Goal: Check status: Check status

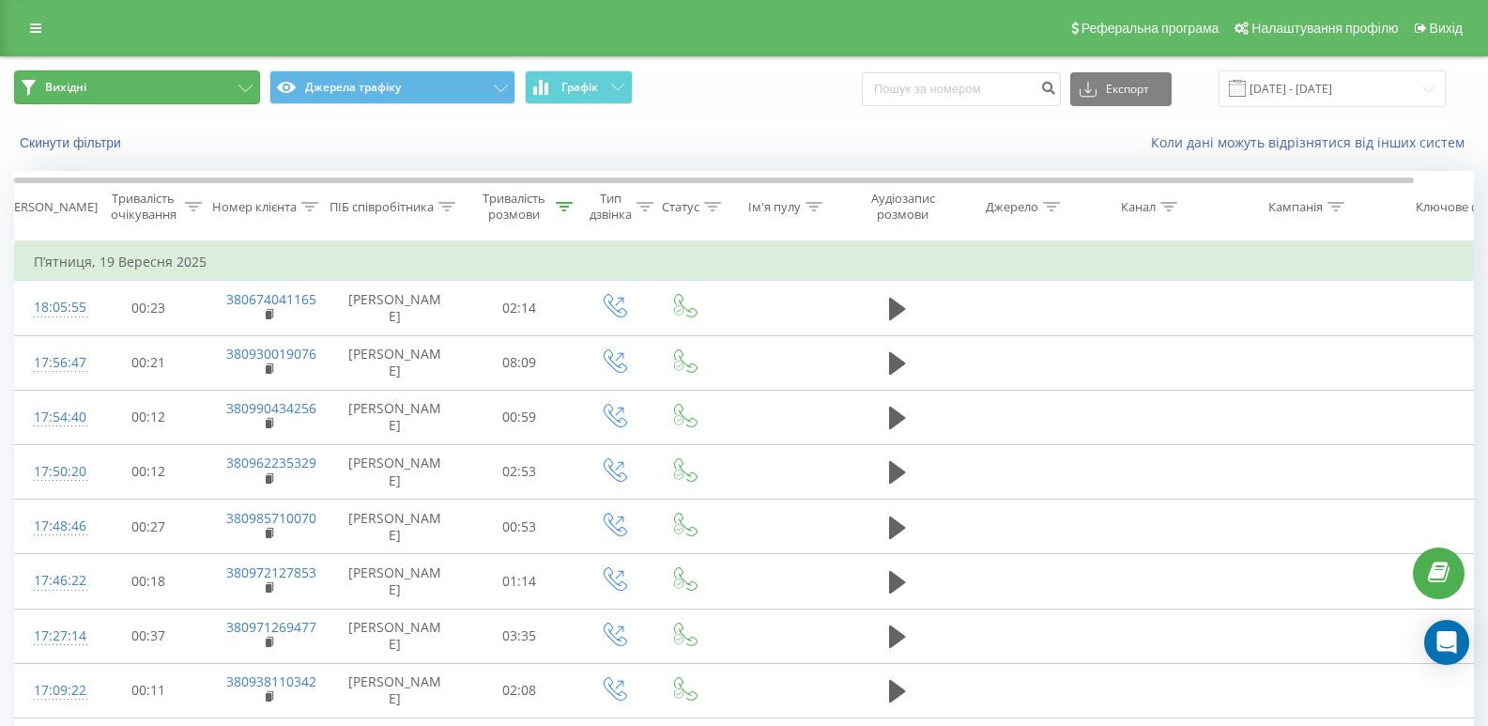
click at [208, 85] on button "Вихідні" at bounding box center [137, 87] width 246 height 34
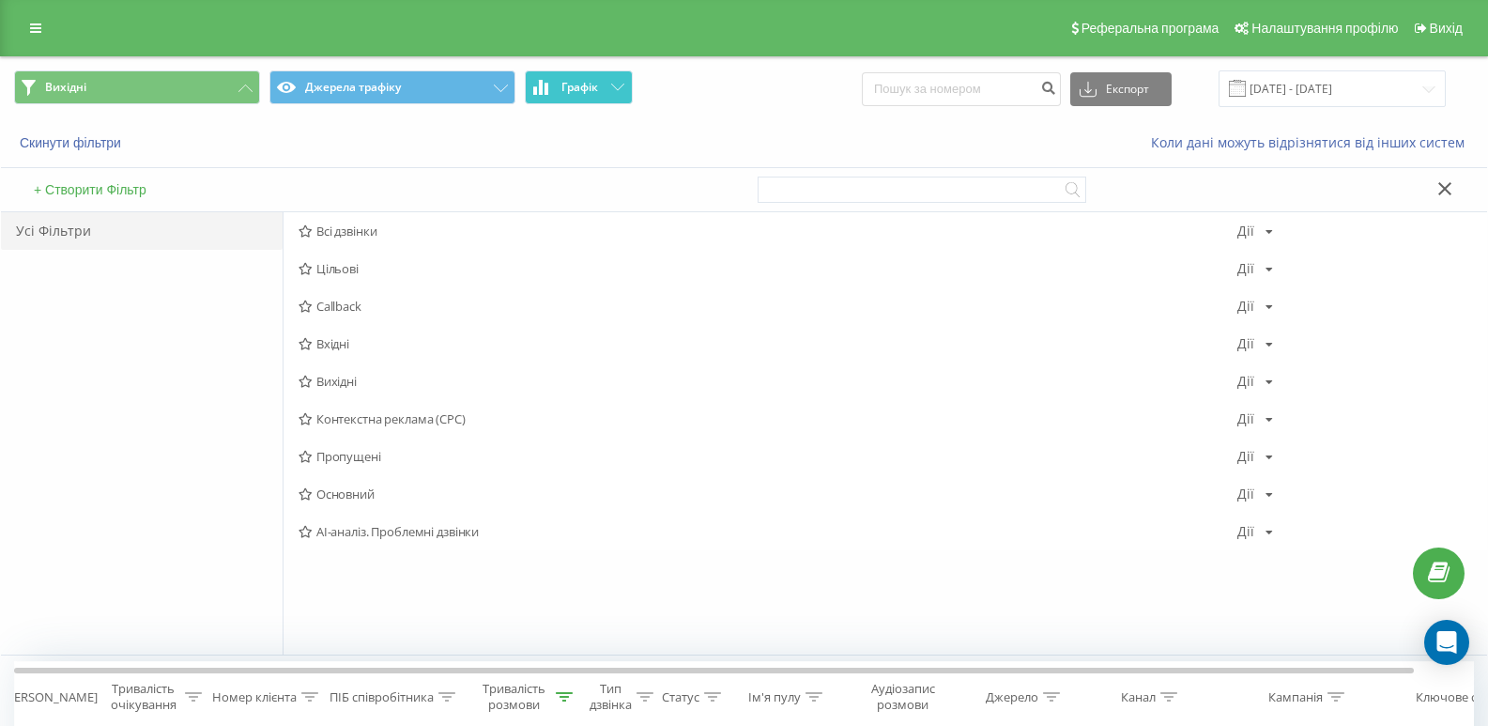
click at [597, 87] on span "Графік" at bounding box center [579, 87] width 37 height 13
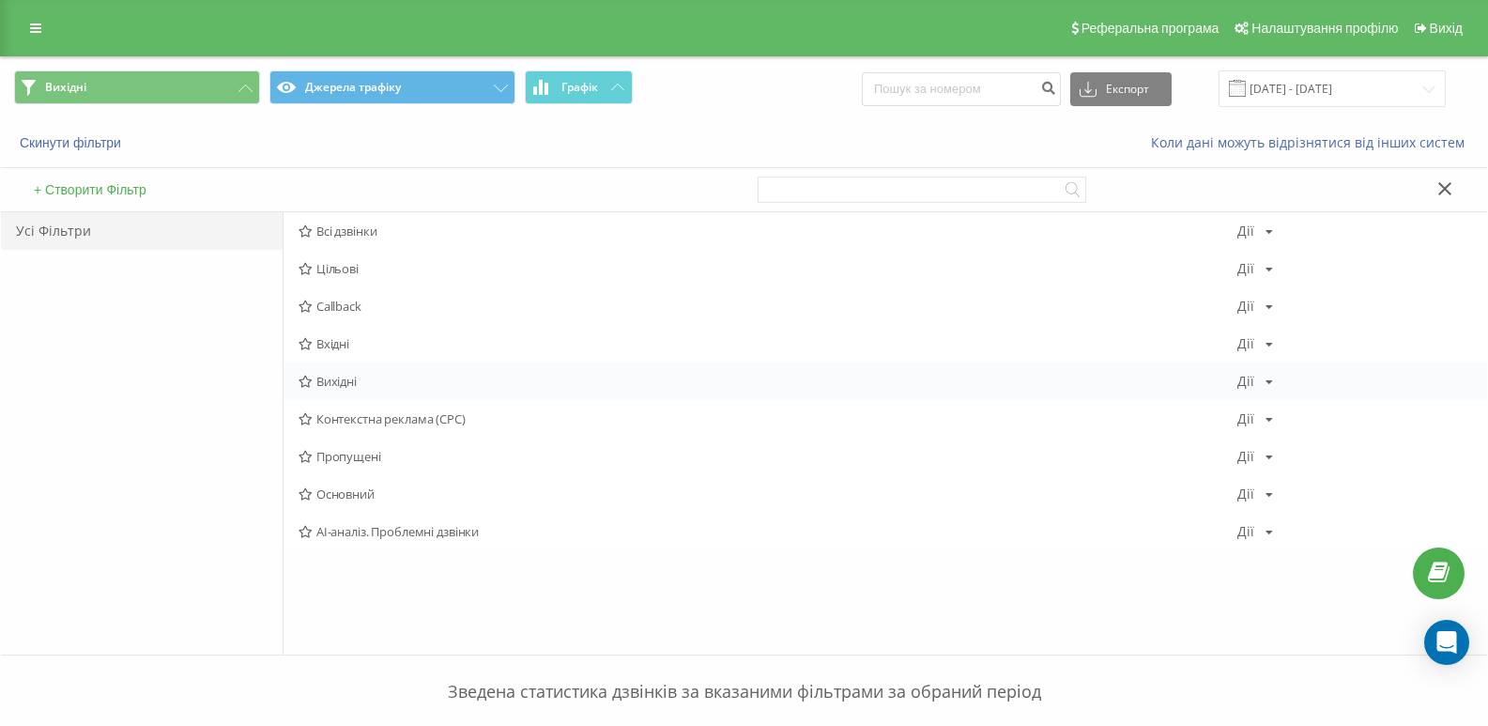
click at [352, 376] on span "Вихідні" at bounding box center [768, 381] width 939 height 13
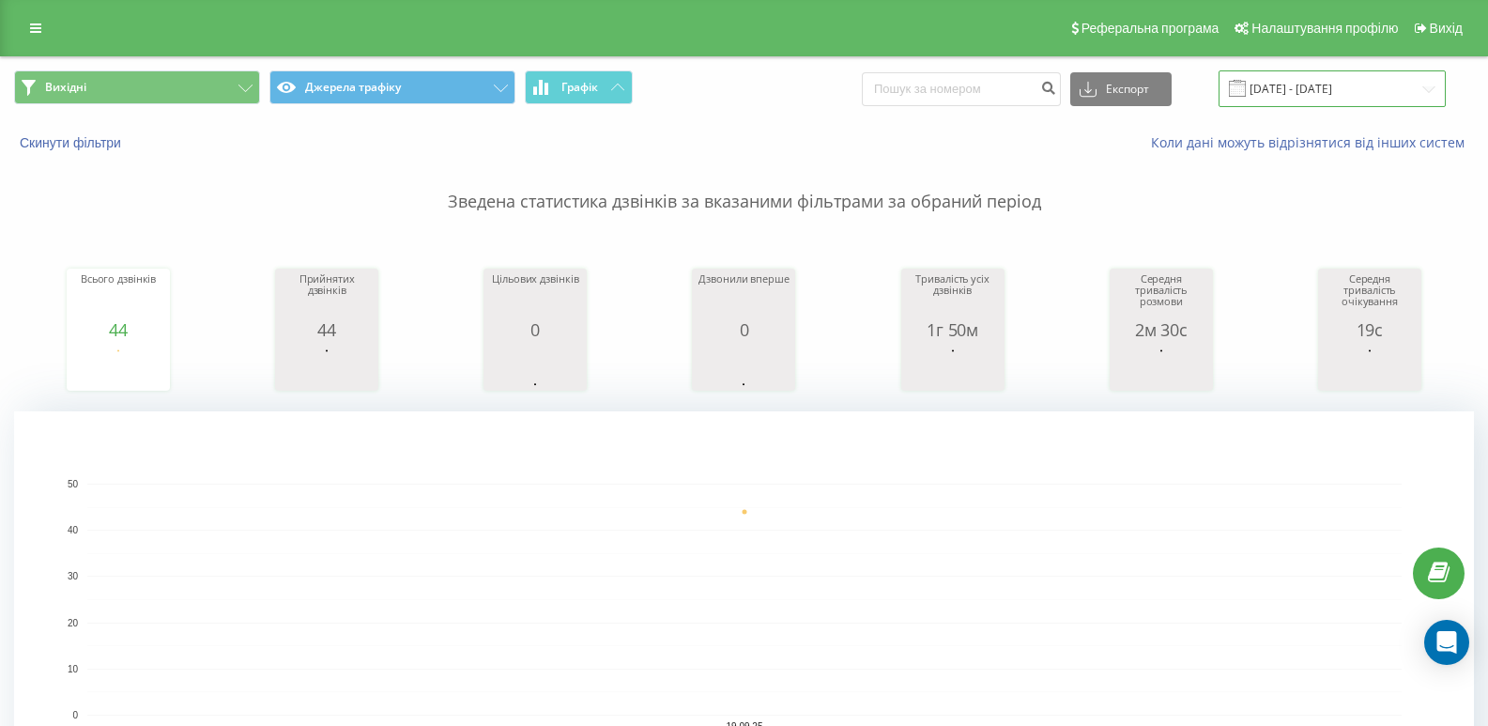
click at [1329, 84] on input "[DATE] - [DATE]" at bounding box center [1332, 88] width 227 height 37
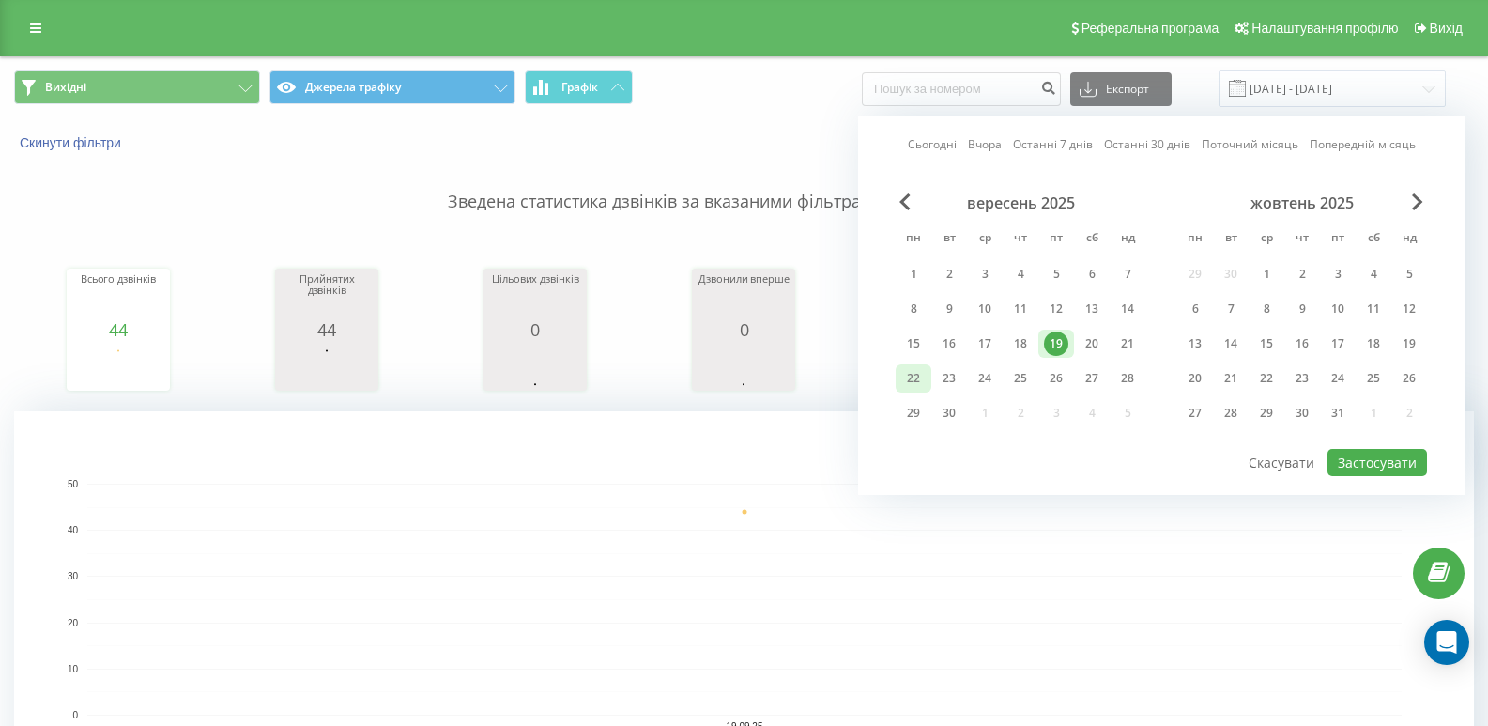
click at [918, 374] on div "22" at bounding box center [913, 378] width 24 height 24
click at [1387, 454] on button "Застосувати" at bounding box center [1378, 462] width 100 height 27
type input "[DATE] - [DATE]"
